Goal: Transaction & Acquisition: Download file/media

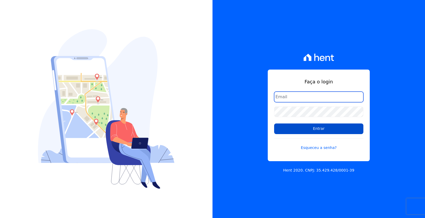
type input "cobranca@loulycaixe.com.br"
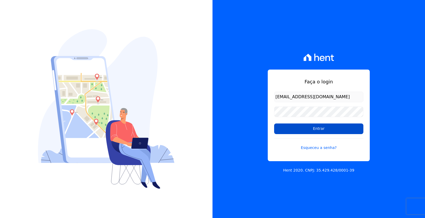
click at [305, 129] on input "Entrar" at bounding box center [318, 129] width 89 height 11
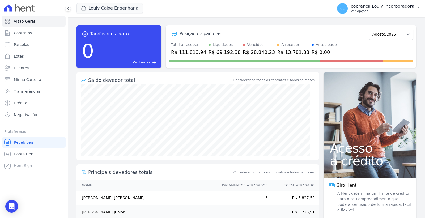
click at [408, 6] on p "cobrança Louly Incorporadora" at bounding box center [382, 6] width 63 height 5
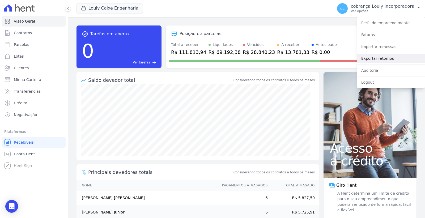
click at [386, 57] on link "Exportar retornos" at bounding box center [391, 59] width 68 height 10
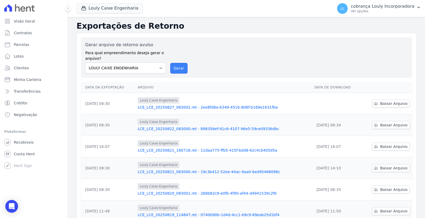
click at [177, 73] on button "Gerar" at bounding box center [179, 68] width 18 height 11
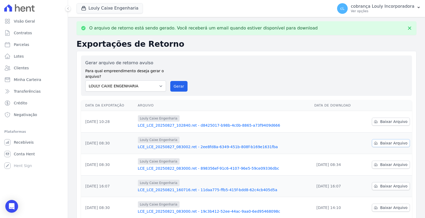
click at [393, 145] on span "Baixar Arquivo" at bounding box center [393, 143] width 27 height 5
click at [238, 126] on link "LCE_LCE_20250827_102840.ret - d8425017-b98b-4c0b-8865-a73f9409d666" at bounding box center [224, 125] width 172 height 5
click at [192, 147] on link "LCE_LCE_20250827_083002.ret - 2ee8fd8a-6349-451b-808f-b169e1631fba" at bounding box center [224, 146] width 172 height 5
click at [386, 121] on span "Baixar Arquivo" at bounding box center [393, 121] width 27 height 5
